Goal: Task Accomplishment & Management: Manage account settings

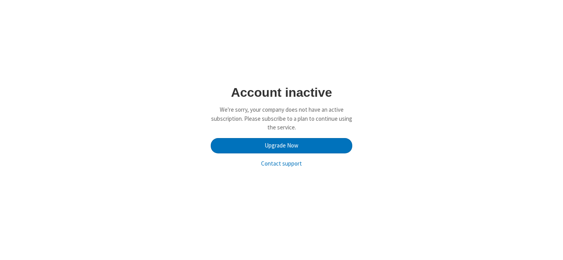
click at [183, 88] on div "Account inactive We're sorry, your company does not have an active subscription…" at bounding box center [282, 130] width 442 height 88
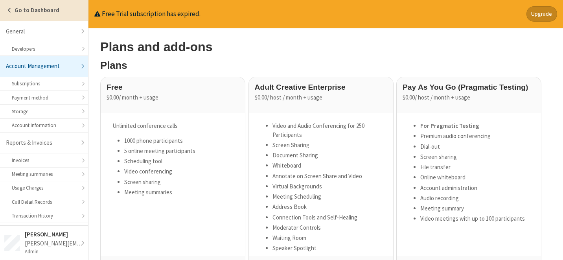
click at [5, 10] on link "Go to Dashboard" at bounding box center [44, 10] width 88 height 21
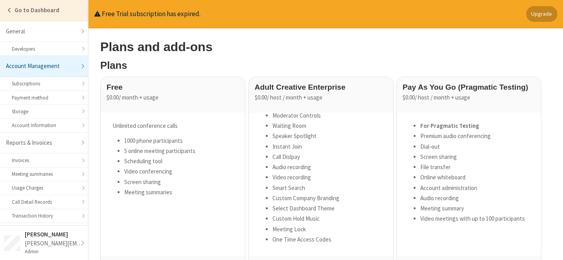
click at [543, 16] on button "Upgrade" at bounding box center [541, 13] width 31 height 15
click at [18, 7] on strong "Go to Dashboard" at bounding box center [37, 9] width 45 height 7
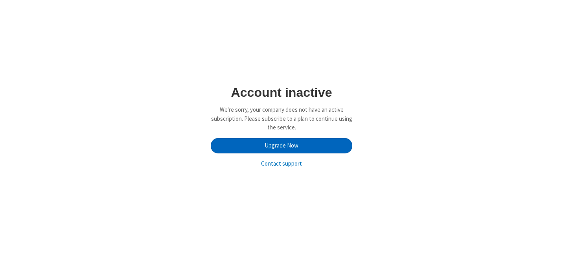
click at [269, 143] on link "Upgrade Now" at bounding box center [281, 146] width 141 height 16
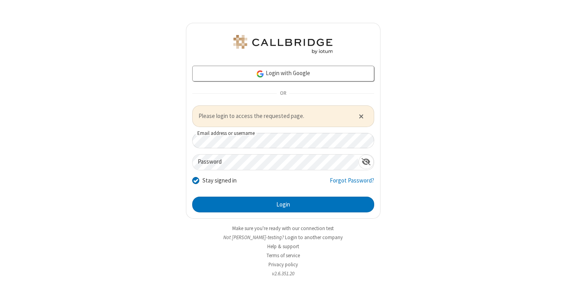
click at [259, 171] on form "Login with Google OR Please login to access the requested page. Email address o…" at bounding box center [283, 139] width 182 height 147
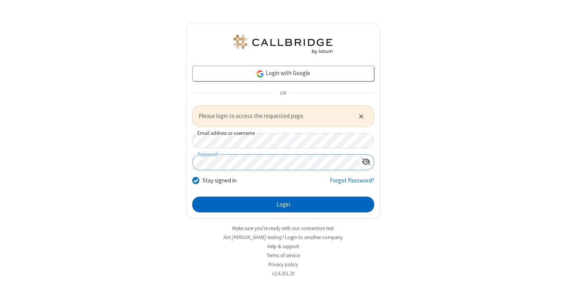
click at [295, 207] on button "Login" at bounding box center [283, 204] width 182 height 16
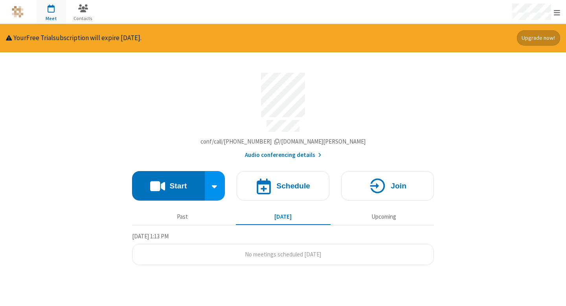
click at [528, 40] on button "Upgrade now!" at bounding box center [539, 37] width 44 height 15
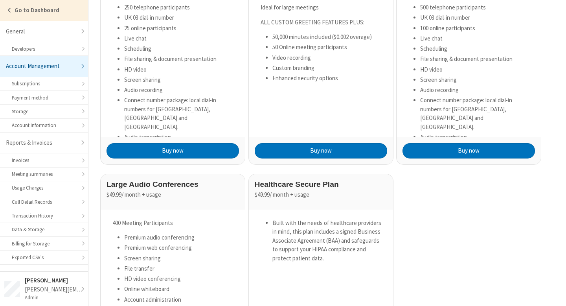
scroll to position [279, 0]
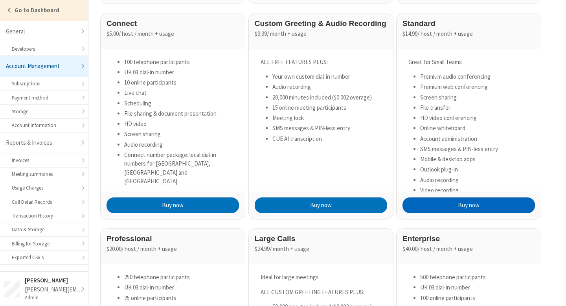
click at [453, 207] on button "Buy now" at bounding box center [468, 205] width 132 height 16
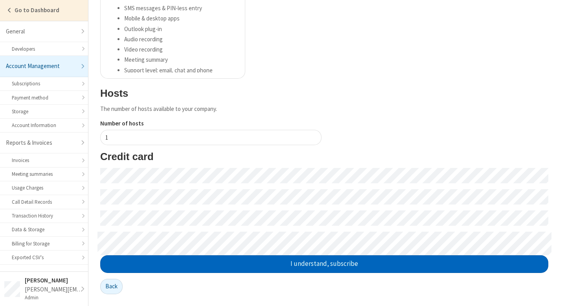
scroll to position [187, 0]
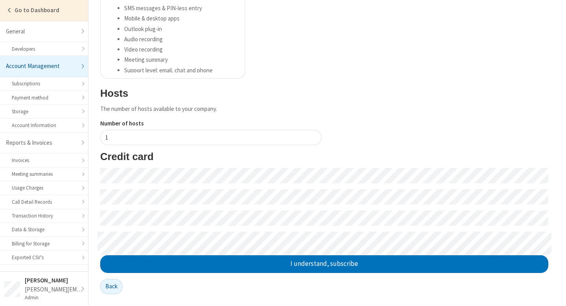
click at [311, 208] on form "Credit card I understand, subscribe" at bounding box center [324, 212] width 448 height 122
click at [541, 125] on div "Number of hosts 1" at bounding box center [324, 134] width 454 height 31
click at [517, 141] on div "Number of hosts 1" at bounding box center [324, 134] width 454 height 31
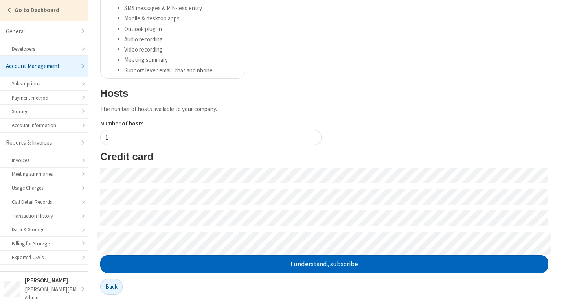
click at [389, 262] on button "I understand, subscribe" at bounding box center [324, 264] width 448 height 18
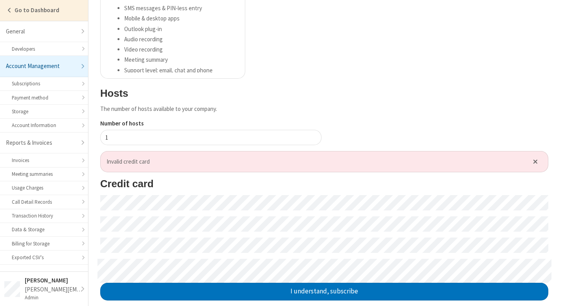
click at [495, 121] on div "Number of hosts 1" at bounding box center [324, 134] width 454 height 31
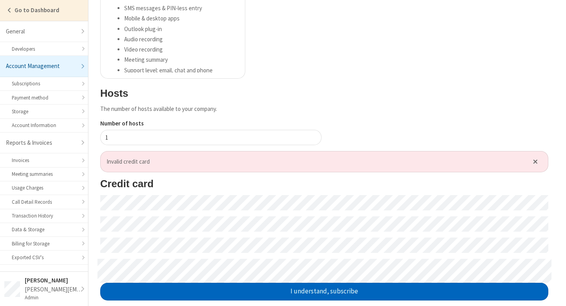
click at [383, 295] on button "I understand, subscribe" at bounding box center [324, 291] width 448 height 18
click at [435, 290] on button "I understand, subscribe" at bounding box center [324, 291] width 448 height 18
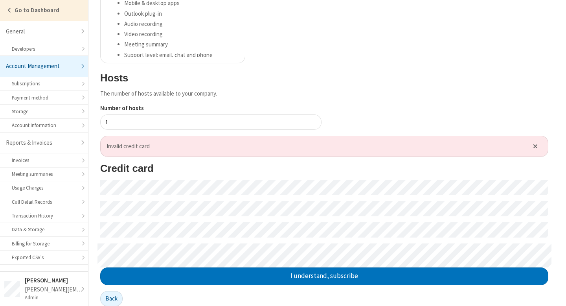
scroll to position [215, 0]
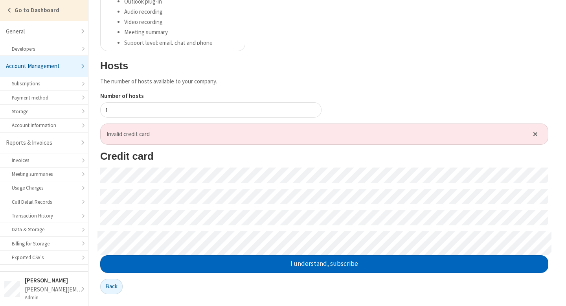
click at [189, 265] on button "I understand, subscribe" at bounding box center [324, 264] width 448 height 18
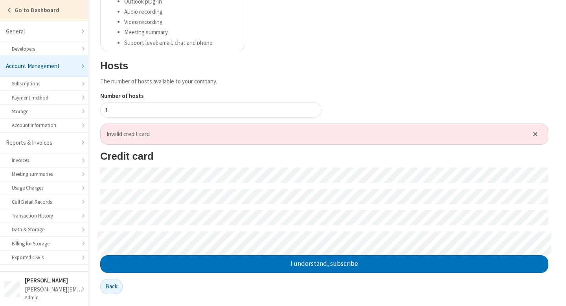
click at [238, 132] on span "Invalid credit card" at bounding box center [314, 134] width 416 height 9
click at [490, 92] on div "Number of hosts 1" at bounding box center [324, 107] width 454 height 31
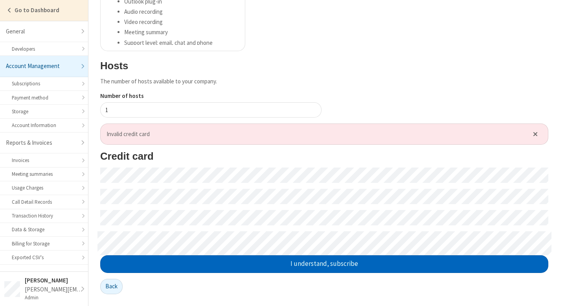
click at [464, 267] on button "I understand, subscribe" at bounding box center [324, 264] width 448 height 18
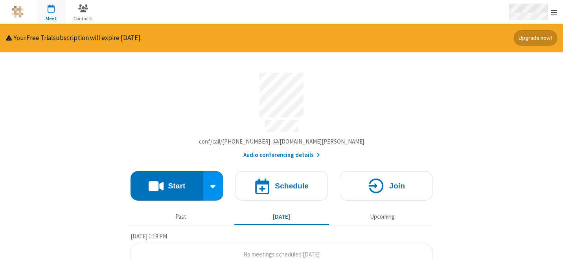
click at [555, 18] on div "Open menu" at bounding box center [531, 12] width 61 height 24
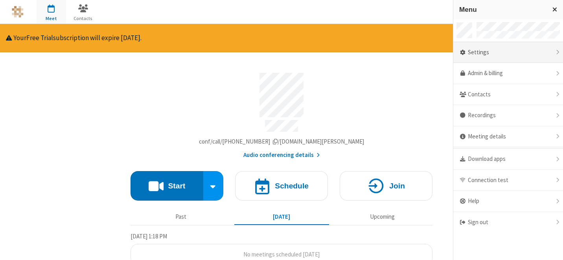
click at [513, 56] on div "Settings" at bounding box center [508, 52] width 110 height 21
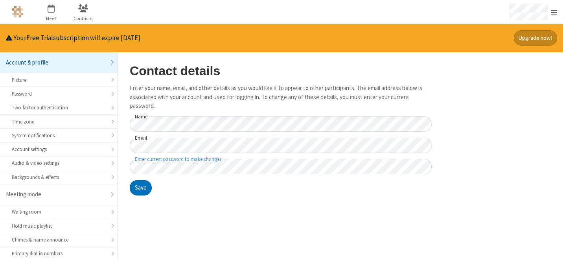
click at [349, 224] on main "Contact details Enter your name, email, and other details as you would like it …" at bounding box center [340, 155] width 445 height 207
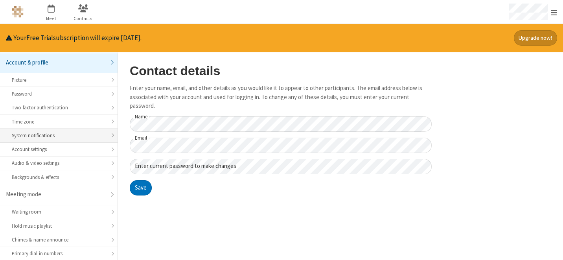
click at [59, 134] on div "System notifications" at bounding box center [59, 135] width 94 height 7
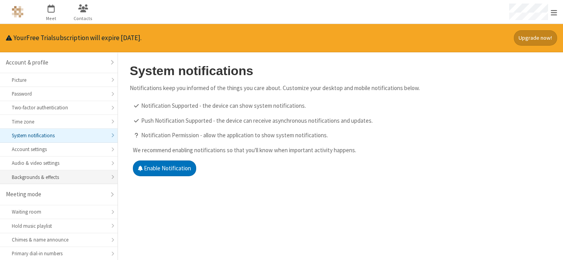
click at [77, 170] on li "Backgrounds & effects" at bounding box center [58, 177] width 117 height 14
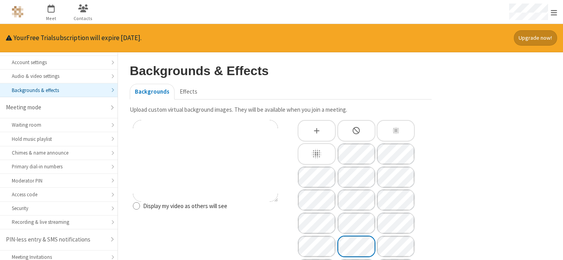
scroll to position [90, 0]
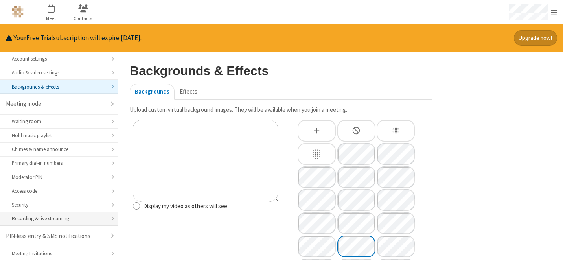
click at [35, 216] on div "Recording & live streaming" at bounding box center [59, 218] width 94 height 7
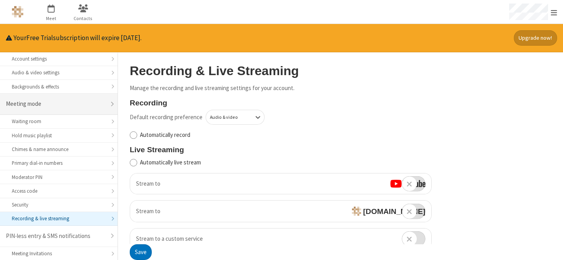
click at [108, 104] on li "Meeting mode" at bounding box center [58, 104] width 117 height 21
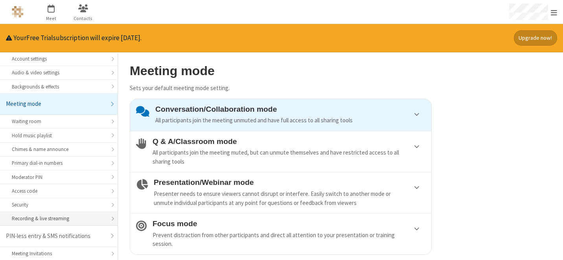
click at [66, 221] on div "Recording & live streaming" at bounding box center [59, 218] width 94 height 7
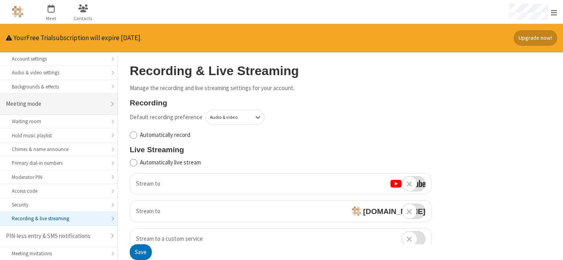
click at [103, 111] on li "Meeting mode" at bounding box center [58, 104] width 117 height 21
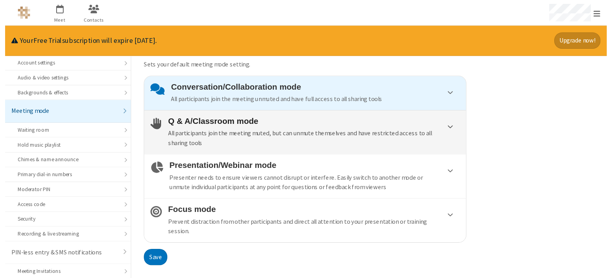
scroll to position [26, 0]
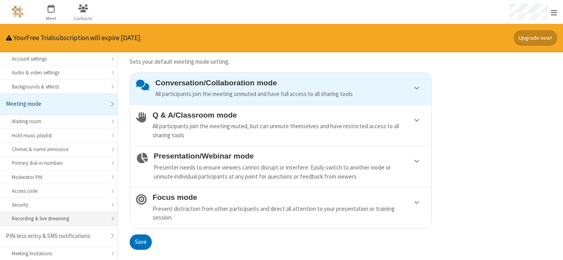
click at [57, 217] on div "Recording & live streaming" at bounding box center [59, 218] width 94 height 7
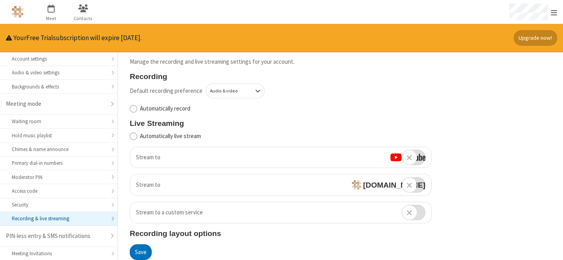
click at [550, 166] on main "Recording & Live Streaming Manage the recording and live streaming settings for…" at bounding box center [340, 240] width 445 height 429
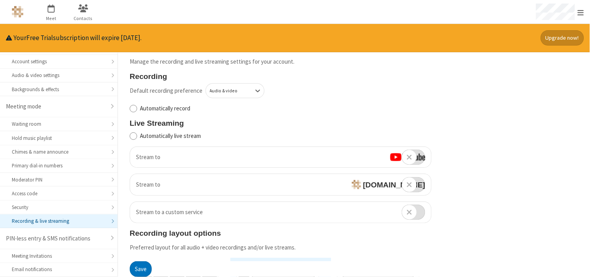
scroll to position [88, 0]
click at [414, 156] on input "checkbox" at bounding box center [414, 157] width 24 height 15
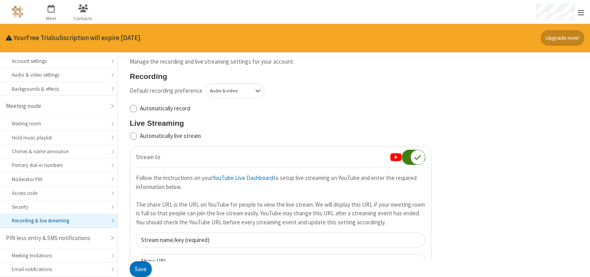
click at [414, 156] on input "checkbox" at bounding box center [414, 157] width 24 height 15
checkbox input "false"
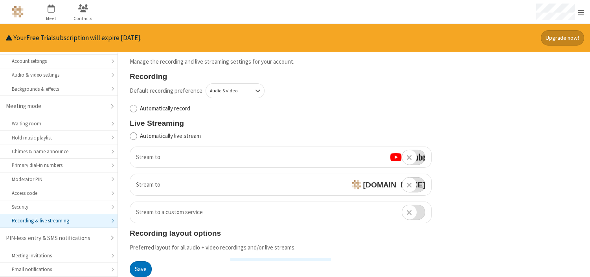
click at [508, 186] on main "Recording & Live Streaming Manage the recording and live streaming settings for…" at bounding box center [354, 240] width 472 height 429
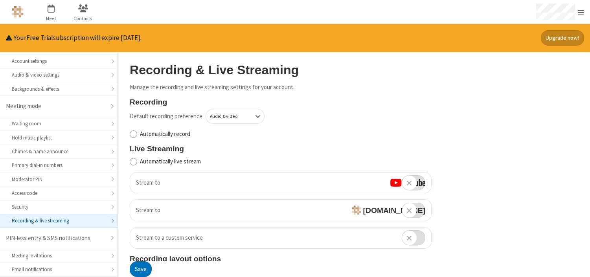
scroll to position [0, 0]
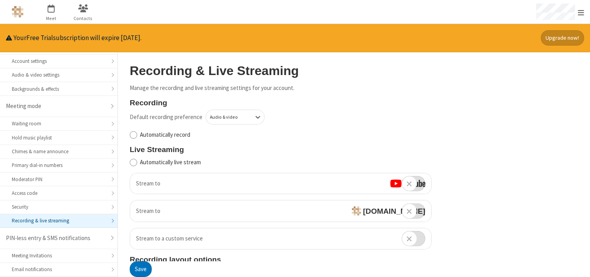
click at [170, 135] on label "Automatically record" at bounding box center [286, 134] width 292 height 9
click at [137, 135] on input "Automatically record" at bounding box center [133, 135] width 7 height 8
click at [260, 114] on div at bounding box center [257, 117] width 13 height 15
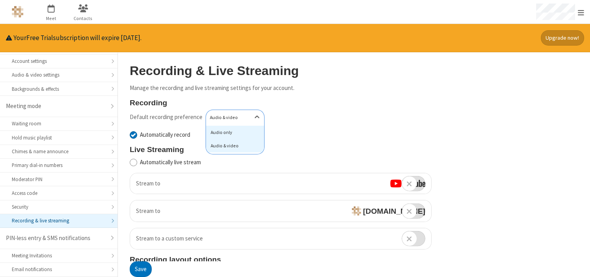
click at [227, 135] on div "Audio only" at bounding box center [235, 132] width 58 height 13
click at [398, 117] on div "Default recording preference Audio only" at bounding box center [280, 117] width 305 height 15
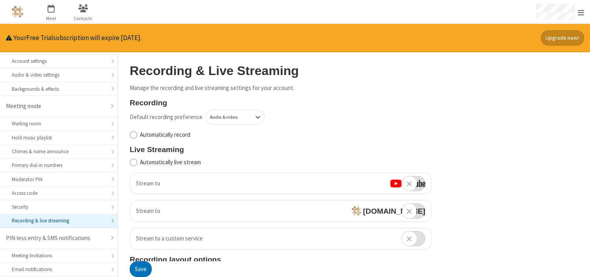
click at [152, 135] on label "Automatically record" at bounding box center [286, 134] width 292 height 9
click at [137, 135] on input "Automatically record" at bounding box center [133, 135] width 7 height 8
checkbox input "true"
click at [143, 259] on button "Save" at bounding box center [141, 270] width 22 height 16
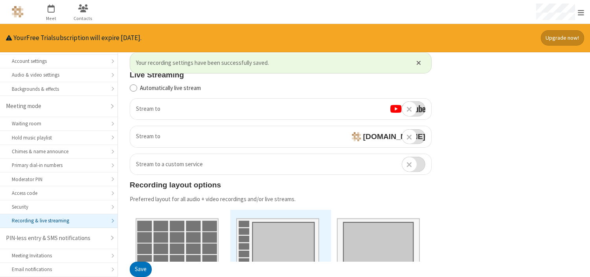
scroll to position [165, 0]
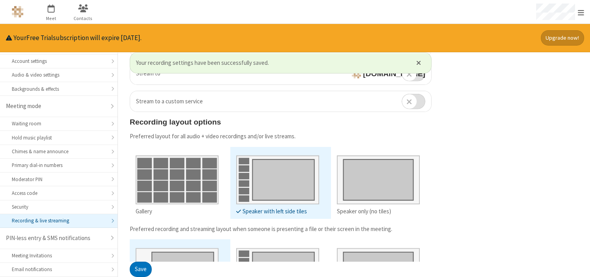
click at [18, 11] on img "Logo" at bounding box center [18, 12] width 12 height 12
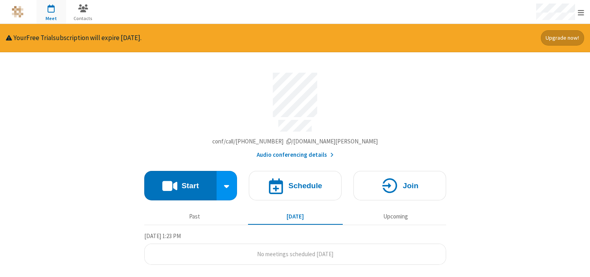
click at [351, 133] on section "Meeting link jay-testing.callbridge.rocks/conf/call/5906076 Audio conferencing …" at bounding box center [295, 113] width 302 height 92
click at [291, 138] on span "Account details" at bounding box center [288, 141] width 5 height 6
click at [206, 180] on button "Start" at bounding box center [180, 185] width 73 height 29
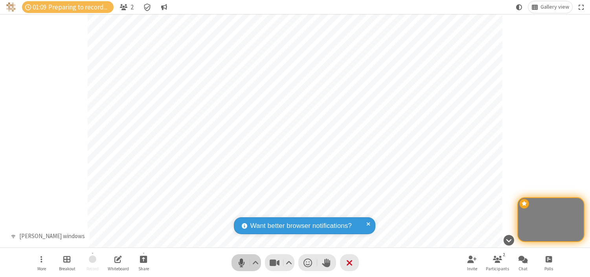
click at [233, 259] on button "Audio" at bounding box center [245, 262] width 29 height 17
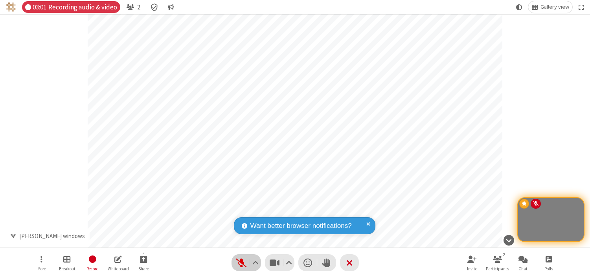
click at [239, 259] on span "Unmute (⌘+Shift+A)" at bounding box center [241, 262] width 12 height 11
click at [238, 259] on span "Mute (⌘+Shift+A)" at bounding box center [241, 262] width 12 height 11
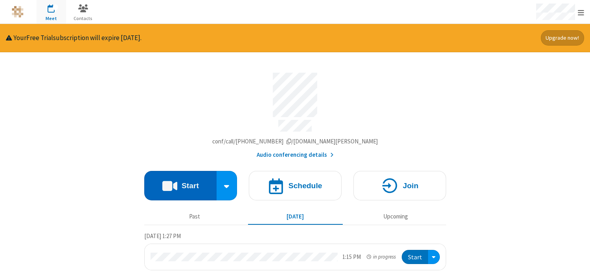
click at [201, 181] on button "Start" at bounding box center [180, 185] width 73 height 29
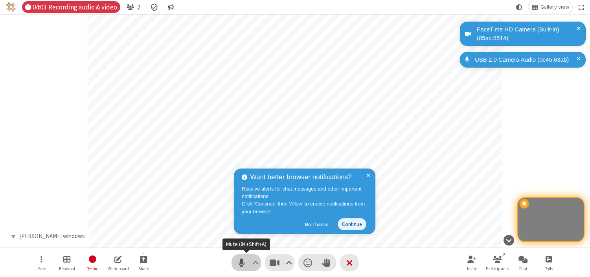
click at [239, 261] on span "Mute (⌘+Shift+A)" at bounding box center [241, 262] width 12 height 11
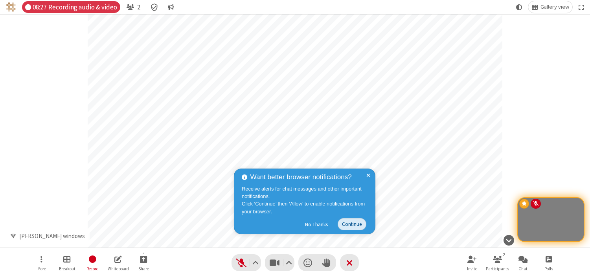
click at [348, 223] on button "Continue" at bounding box center [351, 224] width 29 height 12
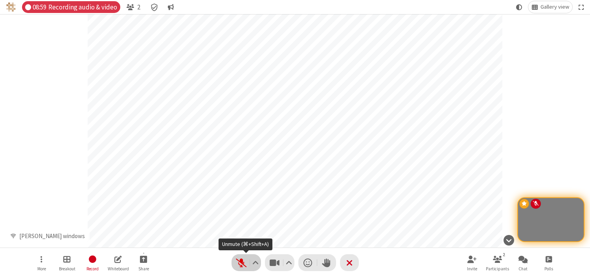
click at [241, 261] on span "Unmute (⌘+Shift+A)" at bounding box center [241, 262] width 12 height 11
click at [241, 261] on span "Mute (⌘+Shift+A)" at bounding box center [241, 262] width 12 height 11
click at [281, 259] on button "Video" at bounding box center [279, 262] width 29 height 17
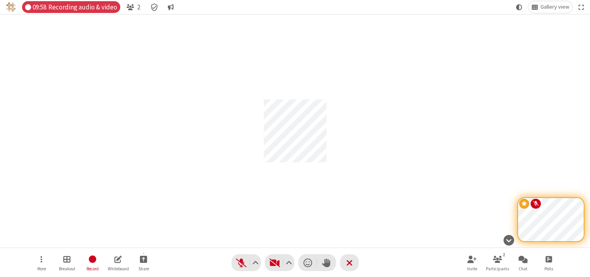
click at [87, 6] on span "Recording audio & video" at bounding box center [82, 7] width 69 height 7
click at [93, 264] on span "Stop recording" at bounding box center [92, 259] width 9 height 10
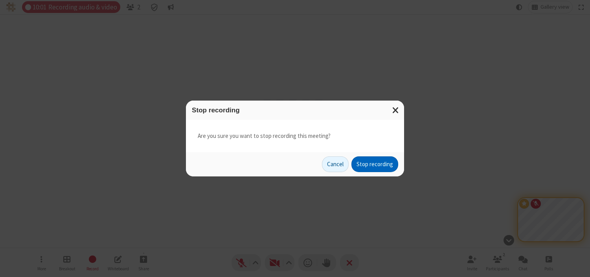
click at [373, 166] on button "Stop recording" at bounding box center [374, 164] width 47 height 16
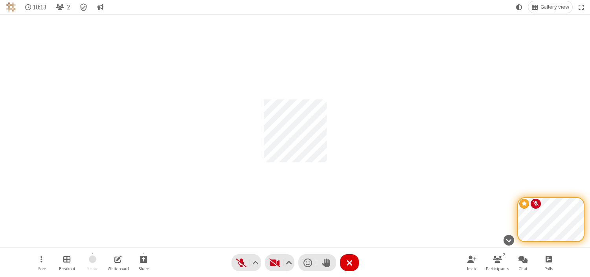
click at [355, 264] on button "Leave" at bounding box center [349, 262] width 19 height 17
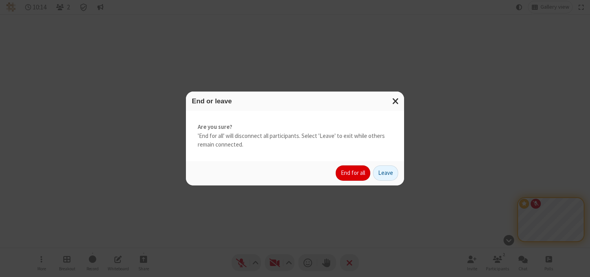
click at [350, 176] on button "End for all" at bounding box center [353, 173] width 35 height 16
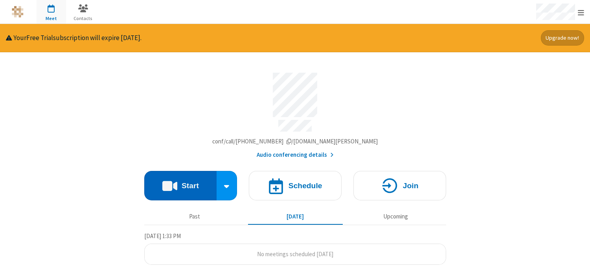
click at [194, 176] on button "Start" at bounding box center [180, 185] width 73 height 29
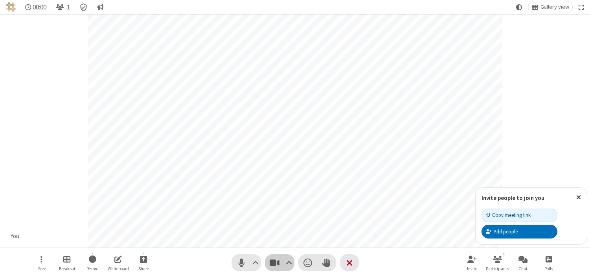
click at [272, 260] on span "Stop video (⌘+Shift+V)" at bounding box center [275, 262] width 12 height 11
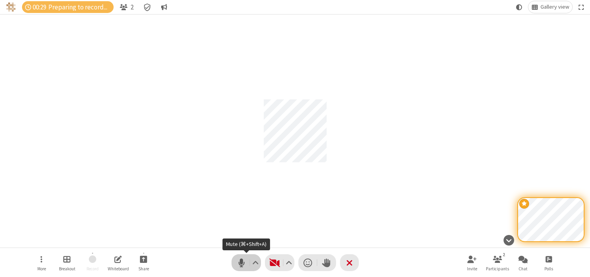
click at [235, 259] on span "Mute (⌘+Shift+A)" at bounding box center [241, 262] width 12 height 11
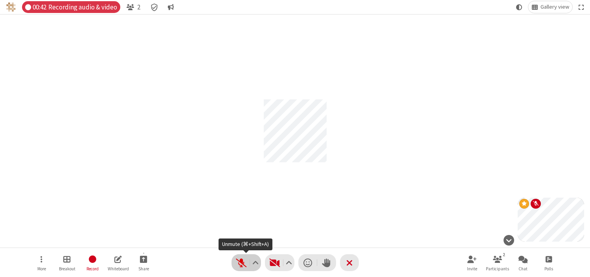
click at [242, 265] on span "Unmute (⌘+Shift+A)" at bounding box center [241, 262] width 12 height 11
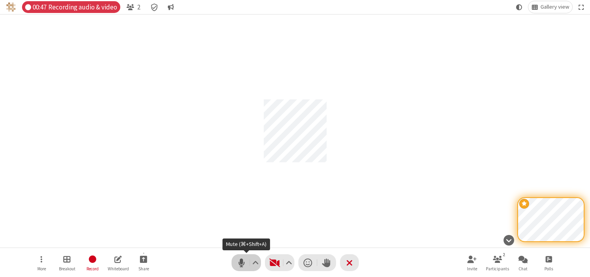
click at [241, 265] on span "Mute (⌘+Shift+A)" at bounding box center [241, 262] width 12 height 11
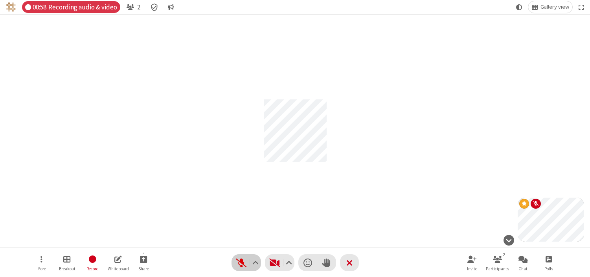
click at [236, 260] on span "Unmute (⌘+Shift+A)" at bounding box center [241, 262] width 12 height 11
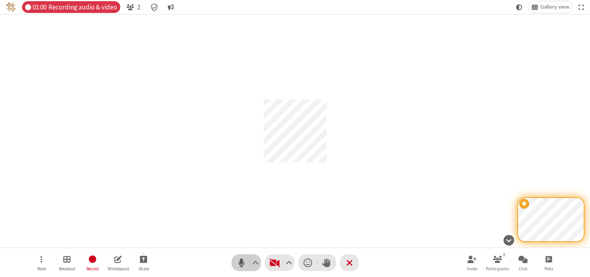
click at [238, 257] on span "Mute (⌘+Shift+A)" at bounding box center [241, 262] width 12 height 11
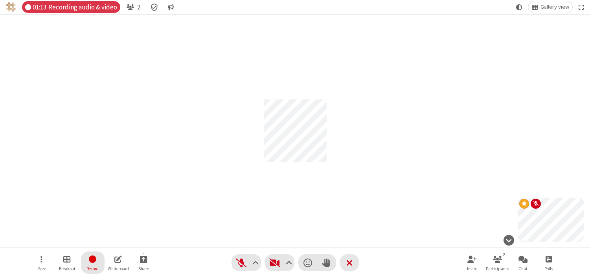
click at [94, 266] on span "Record" at bounding box center [92, 268] width 12 height 5
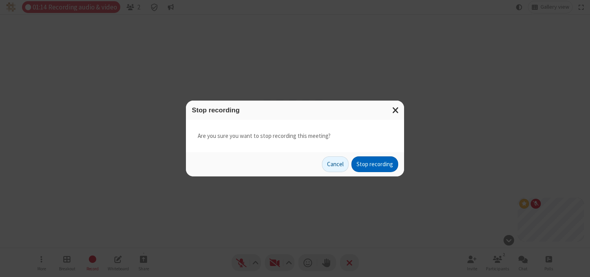
click at [372, 163] on button "Stop recording" at bounding box center [374, 164] width 47 height 16
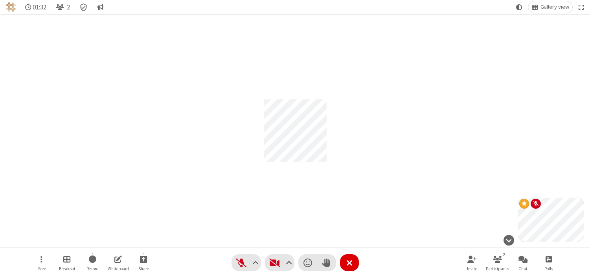
click at [350, 264] on span "End or leave meeting" at bounding box center [349, 262] width 6 height 11
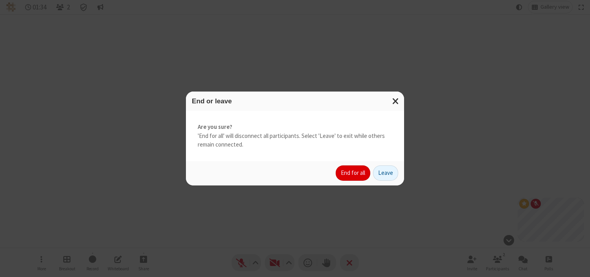
click at [356, 174] on button "End for all" at bounding box center [353, 173] width 35 height 16
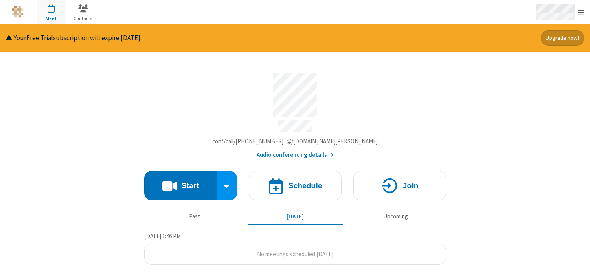
click at [575, 13] on div "Open menu" at bounding box center [558, 12] width 61 height 24
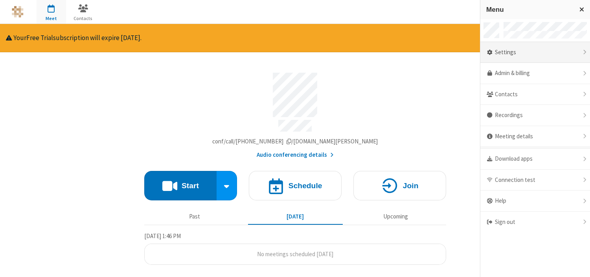
click at [531, 54] on div "Settings" at bounding box center [535, 52] width 110 height 21
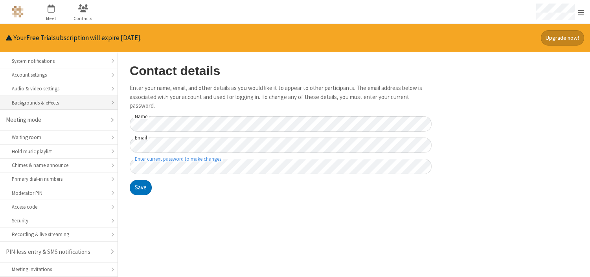
scroll to position [69, 0]
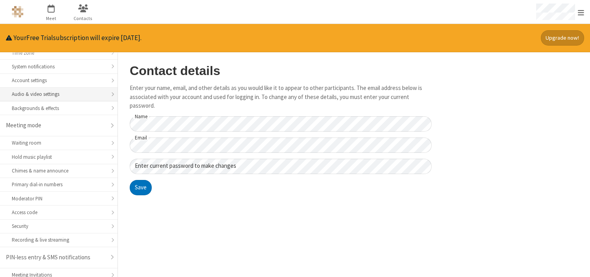
click at [62, 92] on div "Audio & video settings" at bounding box center [59, 93] width 94 height 7
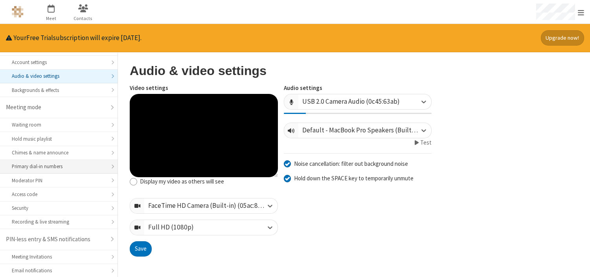
scroll to position [88, 0]
click at [52, 218] on div "Recording & live streaming" at bounding box center [59, 220] width 94 height 7
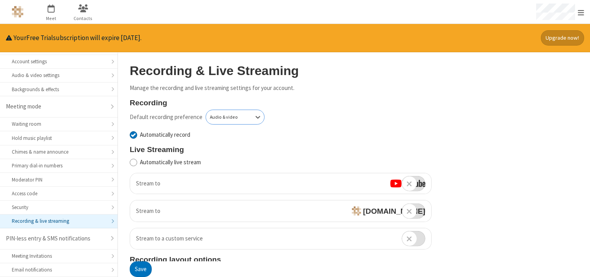
click at [235, 123] on div "Audio & video" at bounding box center [234, 117] width 59 height 15
click at [238, 130] on div "Audio only" at bounding box center [235, 132] width 58 height 13
click at [144, 271] on button "Save" at bounding box center [141, 270] width 22 height 16
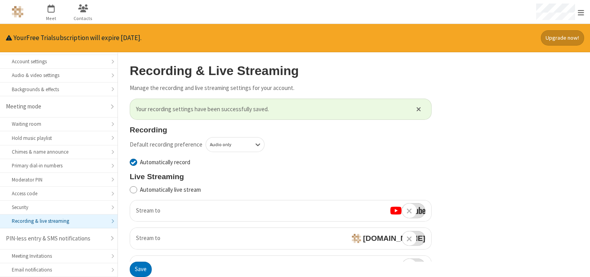
click at [294, 154] on div "Default recording preference Audio only Automatically record" at bounding box center [281, 152] width 302 height 30
click at [156, 263] on div "Save" at bounding box center [281, 270] width 302 height 16
click at [147, 267] on button "Save" at bounding box center [141, 270] width 22 height 16
click at [586, 12] on div "Open menu" at bounding box center [558, 12] width 61 height 24
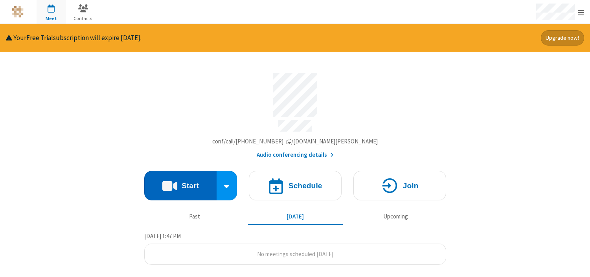
click at [191, 185] on h4 "Start" at bounding box center [190, 185] width 17 height 7
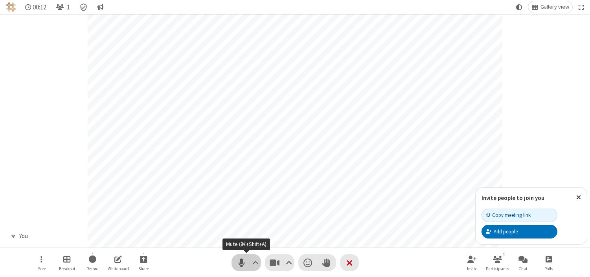
click at [242, 264] on span "Mute (⌘+Shift+A)" at bounding box center [241, 262] width 12 height 11
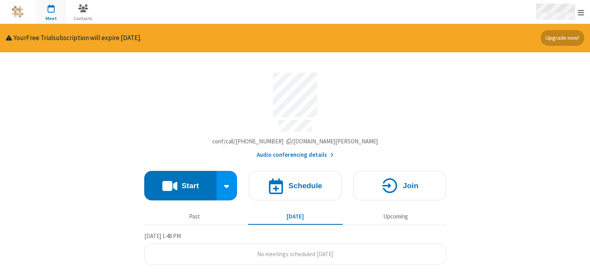
click at [577, 14] on div "Open menu" at bounding box center [558, 12] width 61 height 24
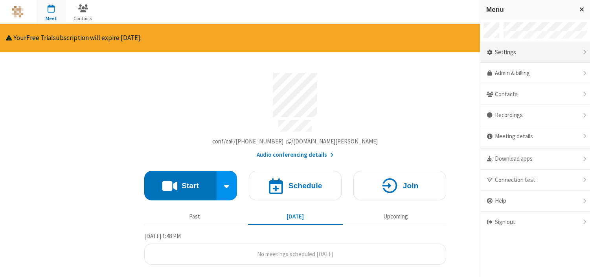
click at [499, 53] on div "Settings" at bounding box center [535, 52] width 110 height 21
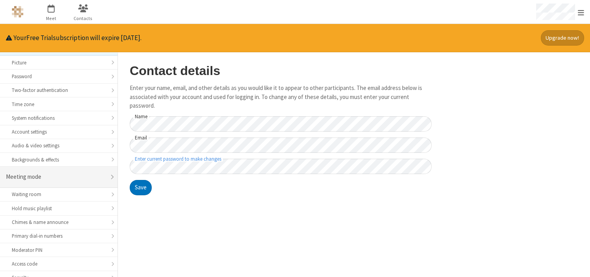
scroll to position [33, 0]
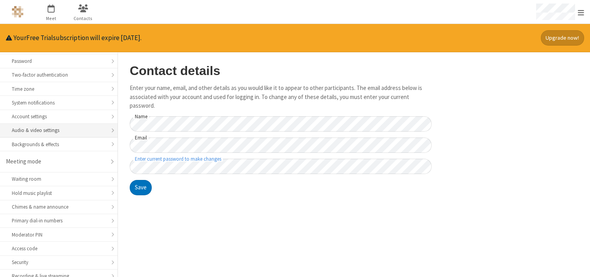
click at [66, 133] on div "Audio & video settings" at bounding box center [59, 130] width 94 height 7
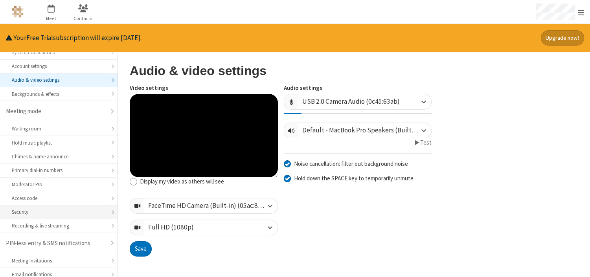
scroll to position [84, 0]
click at [54, 224] on div "Recording & live streaming" at bounding box center [59, 223] width 94 height 7
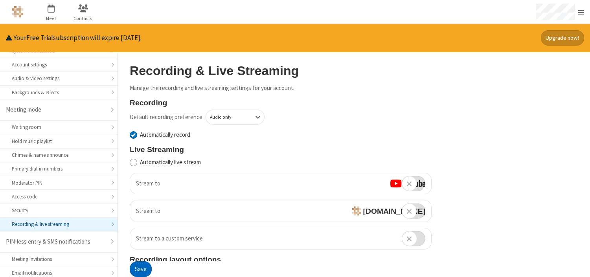
click at [139, 272] on button "Save" at bounding box center [141, 270] width 22 height 16
click at [17, 12] on img "Logo" at bounding box center [18, 12] width 12 height 12
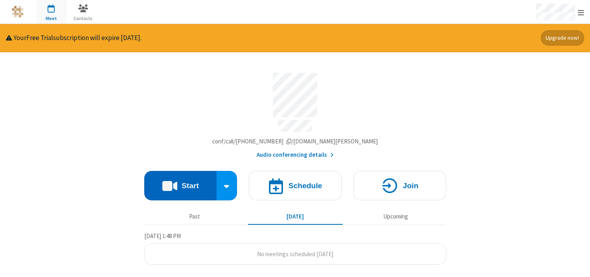
click at [170, 189] on span at bounding box center [169, 185] width 15 height 15
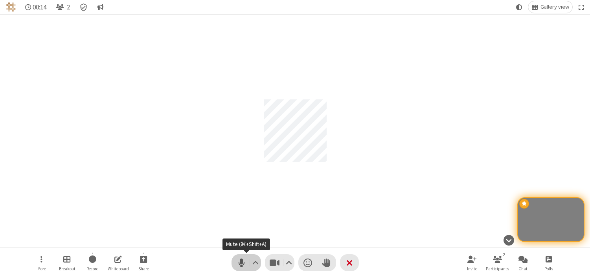
click at [241, 262] on span "Mute (⌘+Shift+A)" at bounding box center [241, 262] width 12 height 11
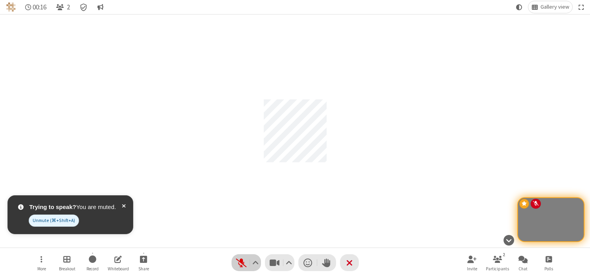
click at [241, 262] on span "Unmute (⌘+Shift+A)" at bounding box center [241, 262] width 12 height 11
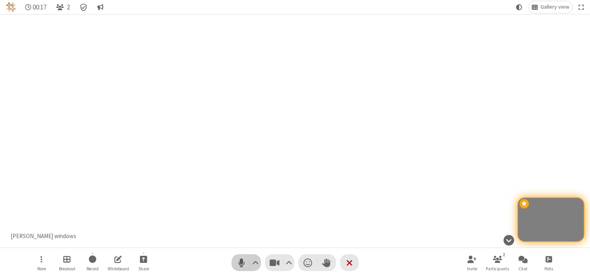
click at [241, 263] on span "Mute (⌘+Shift+A)" at bounding box center [241, 262] width 12 height 11
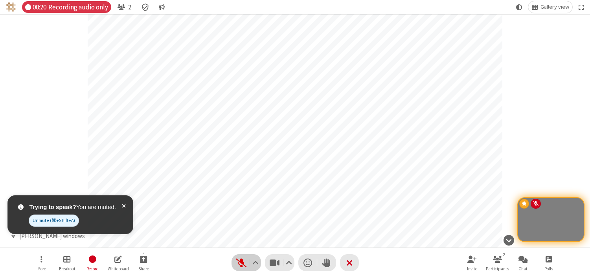
click at [241, 263] on span "Unmute (⌘+Shift+A)" at bounding box center [241, 262] width 12 height 11
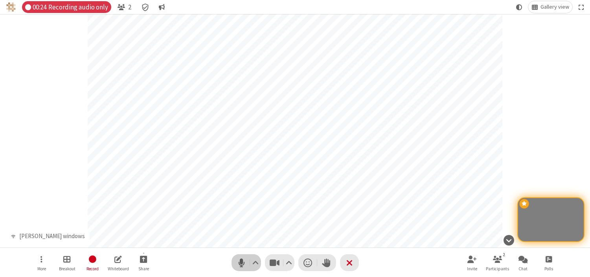
click at [244, 262] on span "Mute (⌘+Shift+A)" at bounding box center [241, 262] width 12 height 11
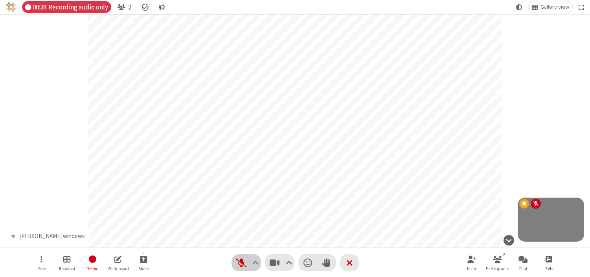
click at [244, 262] on span "Unmute (⌘+Shift+A)" at bounding box center [241, 262] width 12 height 11
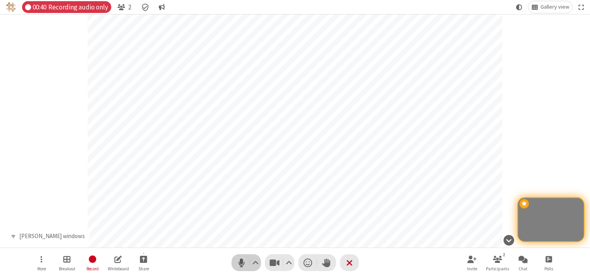
click at [238, 259] on span "Mute (⌘+Shift+A)" at bounding box center [241, 262] width 12 height 11
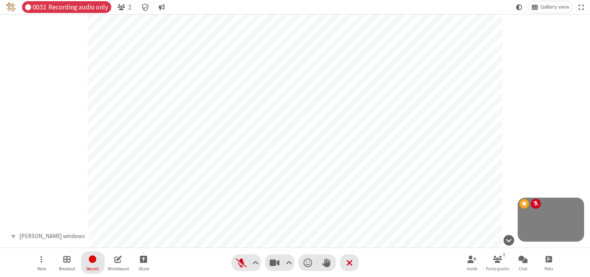
click at [87, 259] on button "Record" at bounding box center [93, 262] width 24 height 22
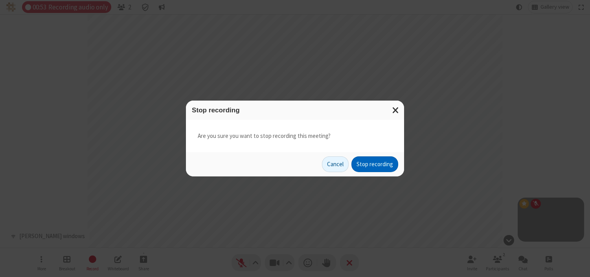
click at [376, 162] on button "Stop recording" at bounding box center [374, 164] width 47 height 16
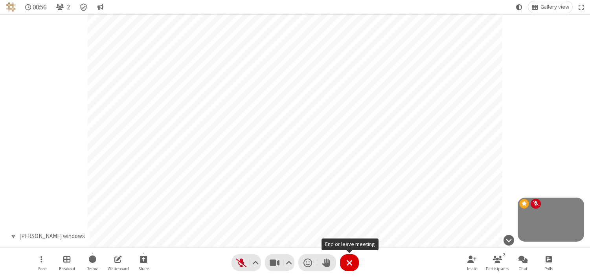
click at [347, 262] on span "End or leave meeting" at bounding box center [349, 262] width 6 height 11
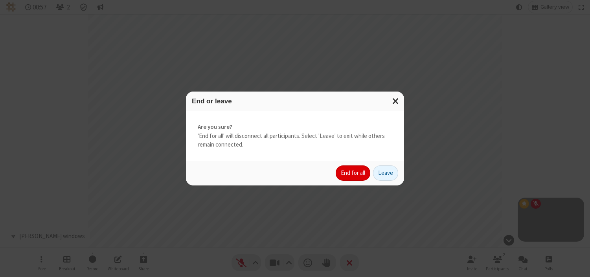
click at [353, 178] on button "End for all" at bounding box center [353, 173] width 35 height 16
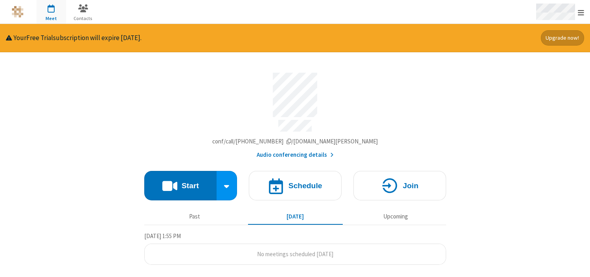
click at [580, 17] on div "Open menu" at bounding box center [558, 12] width 61 height 24
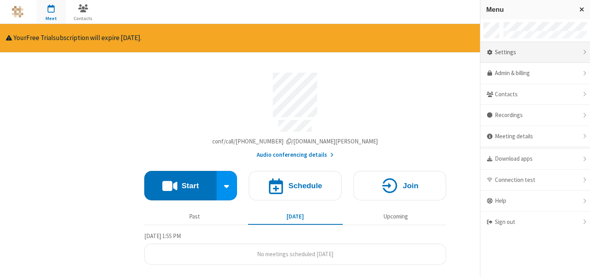
click at [545, 56] on div "Settings" at bounding box center [535, 52] width 110 height 21
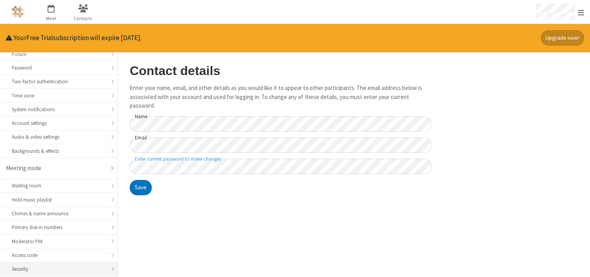
scroll to position [88, 0]
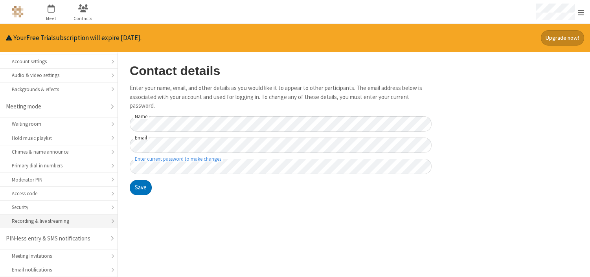
click at [86, 216] on li "Recording & live streaming" at bounding box center [58, 222] width 117 height 14
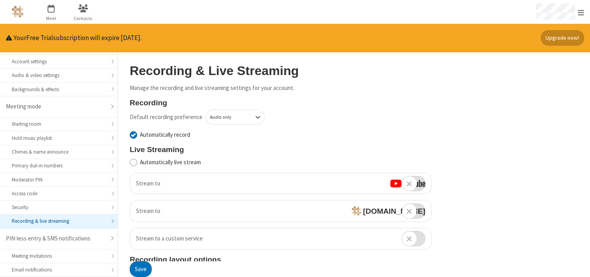
click at [158, 133] on label "Automatically record" at bounding box center [286, 134] width 292 height 9
click at [137, 133] on input "Automatically record" at bounding box center [133, 135] width 7 height 8
checkbox input "false"
click at [145, 269] on button "Save" at bounding box center [141, 270] width 22 height 16
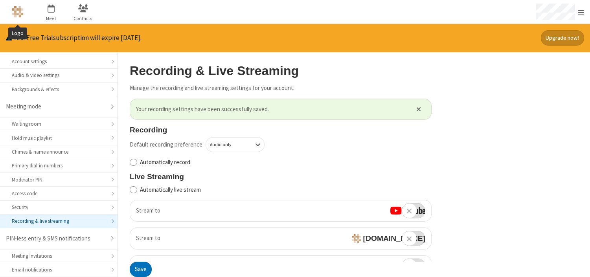
click at [14, 11] on img "Logo" at bounding box center [18, 12] width 12 height 12
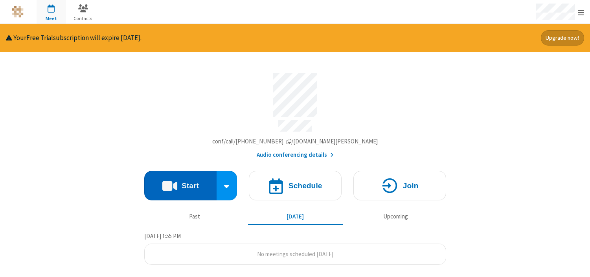
click at [192, 182] on h4 "Start" at bounding box center [190, 185] width 17 height 7
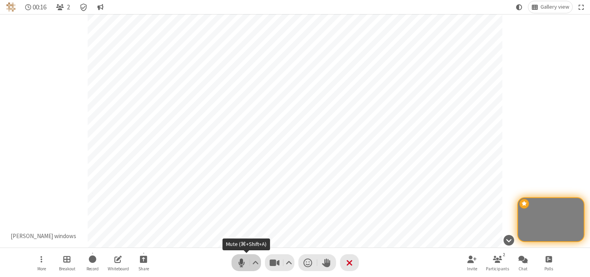
click at [247, 260] on span "Mute (⌘+Shift+A)" at bounding box center [241, 262] width 12 height 11
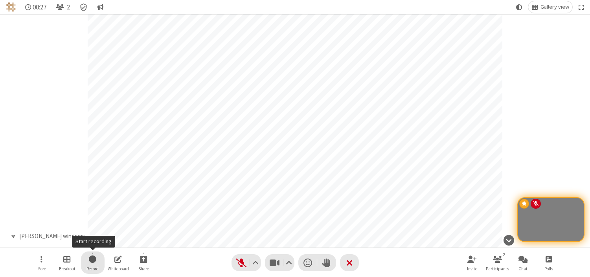
click at [90, 261] on span "Start recording" at bounding box center [92, 259] width 7 height 10
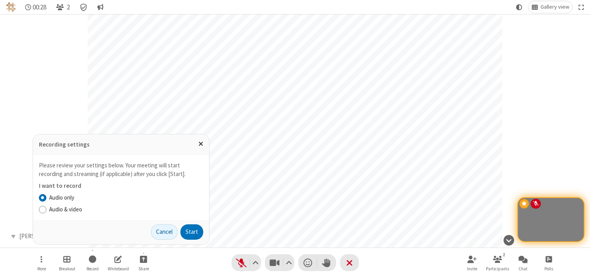
click at [93, 212] on label "Audio & video" at bounding box center [126, 209] width 154 height 9
click at [46, 212] on input "Audio & video" at bounding box center [42, 209] width 7 height 8
click at [194, 235] on button "Start" at bounding box center [191, 232] width 23 height 16
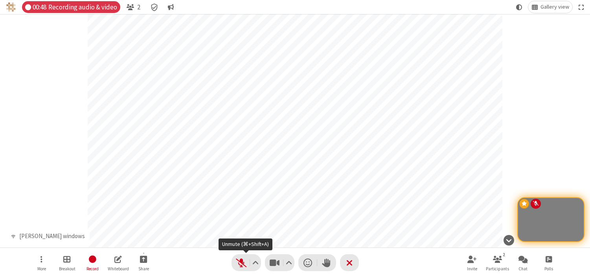
click at [236, 271] on div "Audio" at bounding box center [245, 262] width 29 height 17
click at [237, 268] on button "Audio" at bounding box center [245, 262] width 29 height 17
click at [236, 262] on span "Mute (⌘+Shift+A)" at bounding box center [241, 262] width 12 height 11
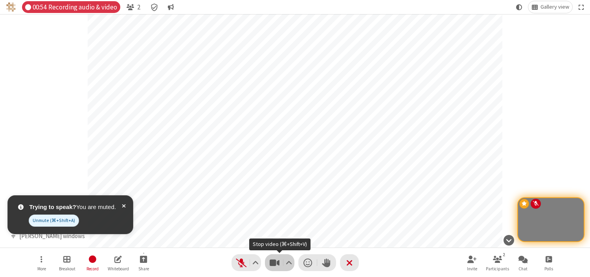
click at [277, 260] on span "Stop video (⌘+Shift+V)" at bounding box center [275, 262] width 12 height 11
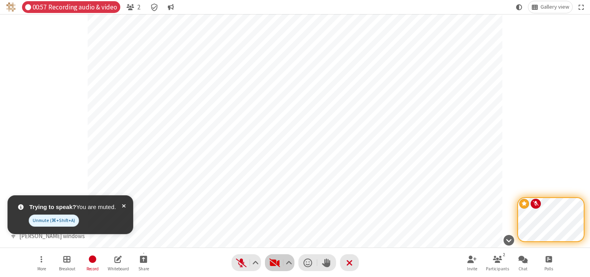
click at [277, 260] on span "Start video (⌘+Shift+V)" at bounding box center [275, 262] width 12 height 11
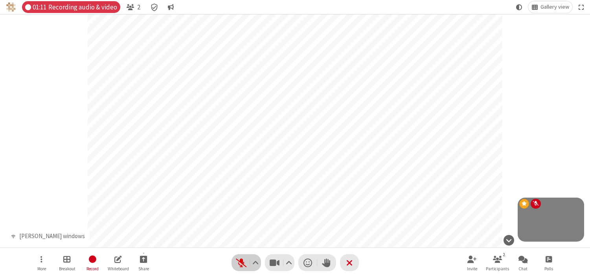
click at [245, 259] on span "Unmute (⌘+Shift+A)" at bounding box center [241, 262] width 12 height 11
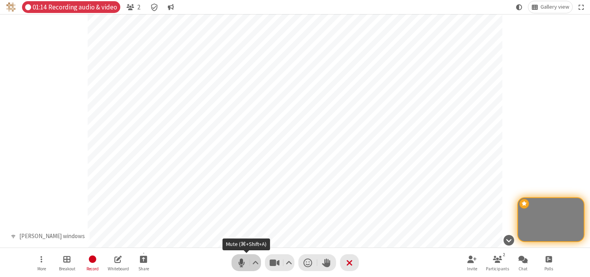
click at [240, 261] on span "Mute (⌘+Shift+A)" at bounding box center [241, 262] width 12 height 11
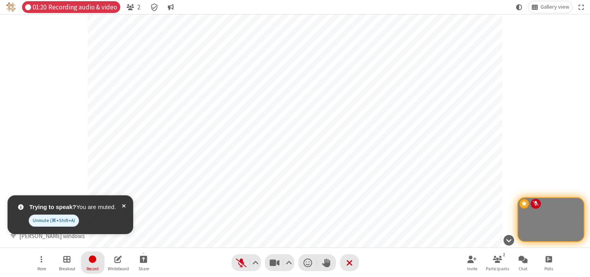
click at [92, 260] on span "Stop recording" at bounding box center [92, 259] width 9 height 10
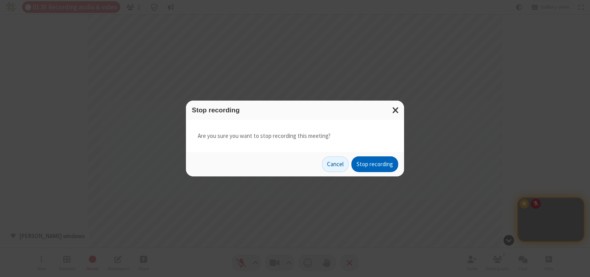
click at [369, 164] on button "Stop recording" at bounding box center [374, 164] width 47 height 16
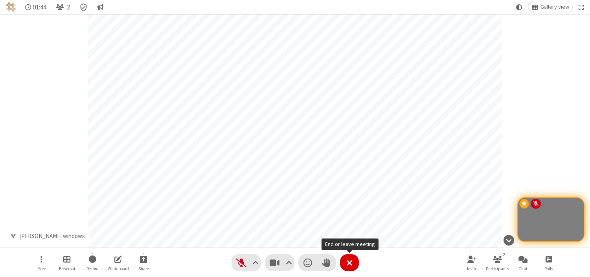
click at [345, 255] on button "Leave" at bounding box center [349, 262] width 19 height 17
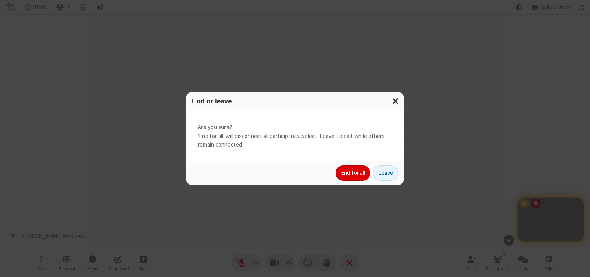
click at [343, 178] on button "End for all" at bounding box center [353, 173] width 35 height 16
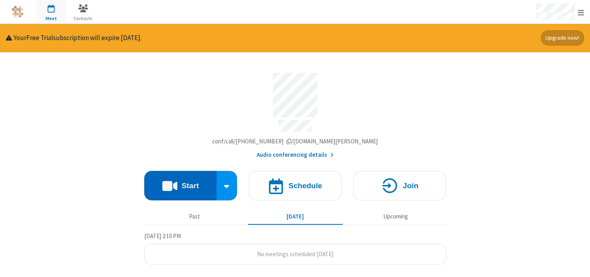
click at [202, 183] on button "Start" at bounding box center [180, 185] width 73 height 29
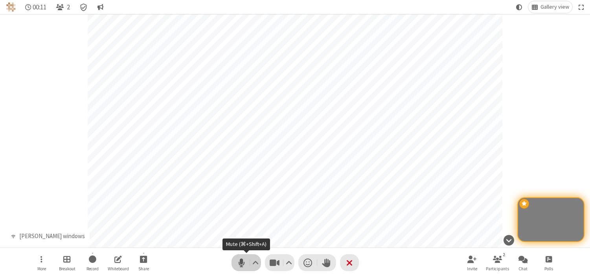
click at [245, 262] on span "Mute (⌘+Shift+A)" at bounding box center [241, 262] width 12 height 11
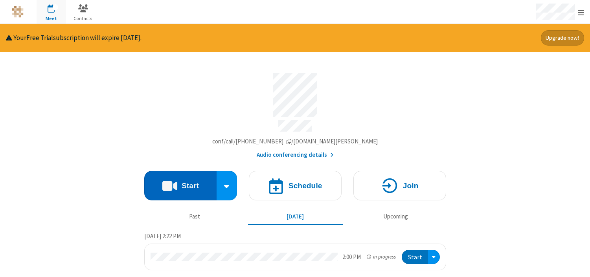
click at [200, 180] on button "Start" at bounding box center [180, 185] width 73 height 29
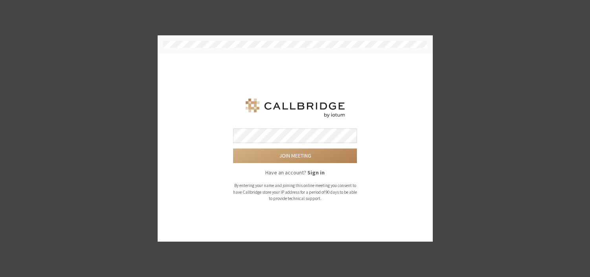
click at [233, 149] on button "Join meeting" at bounding box center [295, 156] width 124 height 15
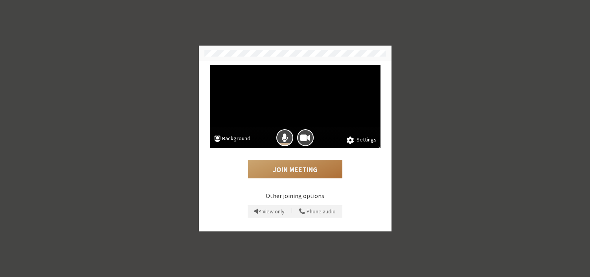
click at [285, 167] on button "Join Meeting" at bounding box center [295, 169] width 94 height 18
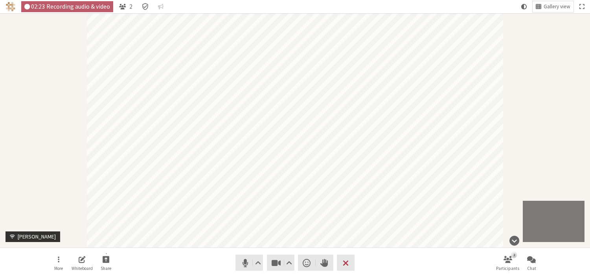
click at [517, 90] on div "Participant" at bounding box center [295, 130] width 590 height 234
click at [54, 118] on div "Participant" at bounding box center [295, 130] width 590 height 234
click at [32, 141] on div "Participant" at bounding box center [295, 130] width 590 height 234
click at [51, 120] on div "Participant" at bounding box center [295, 130] width 590 height 234
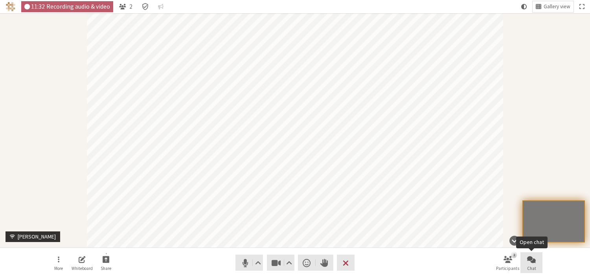
click at [529, 260] on span "Open chat" at bounding box center [531, 259] width 9 height 9
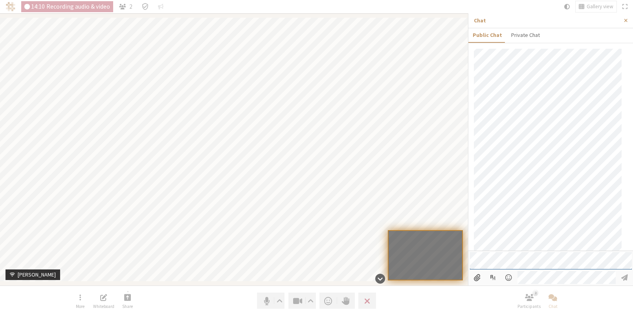
scroll to position [72, 0]
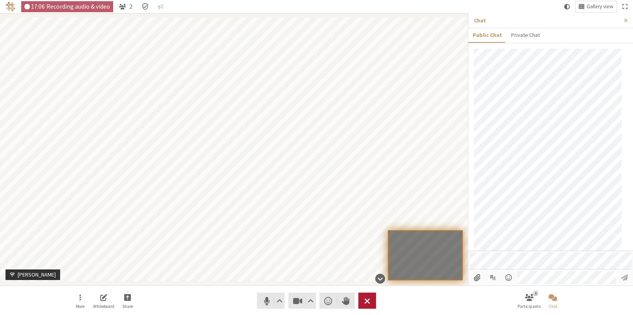
click at [364, 277] on button "Leave" at bounding box center [367, 301] width 18 height 16
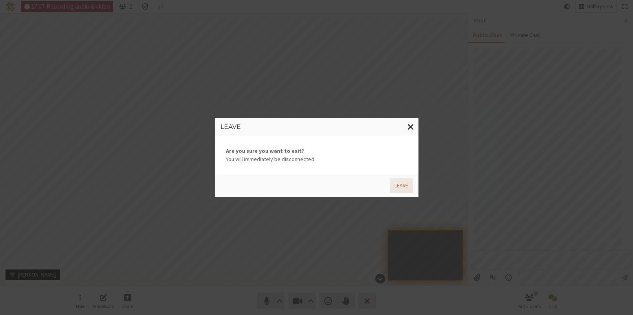
click at [402, 185] on button "Leave" at bounding box center [401, 185] width 22 height 15
